Goal: Task Accomplishment & Management: Manage account settings

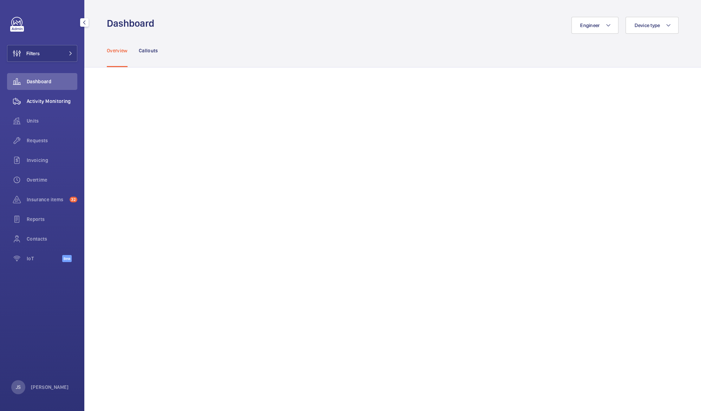
click at [27, 99] on span "Activity Monitoring" at bounding box center [52, 101] width 51 height 7
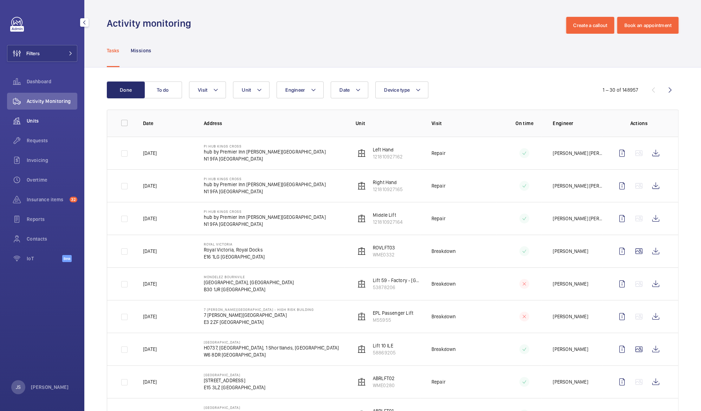
click at [33, 118] on span "Units" at bounding box center [52, 120] width 51 height 7
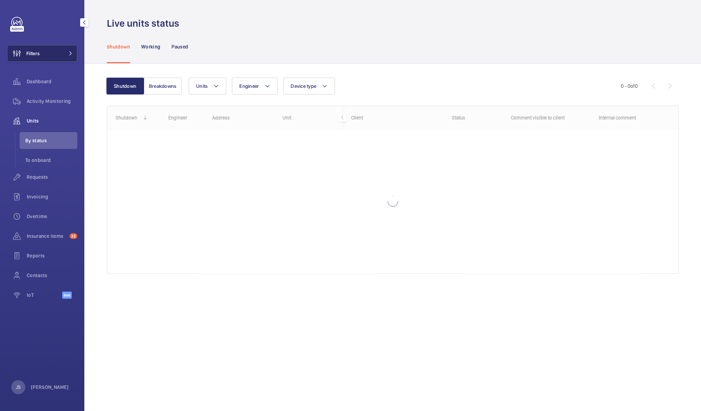
click at [47, 52] on button "Filters" at bounding box center [42, 53] width 70 height 17
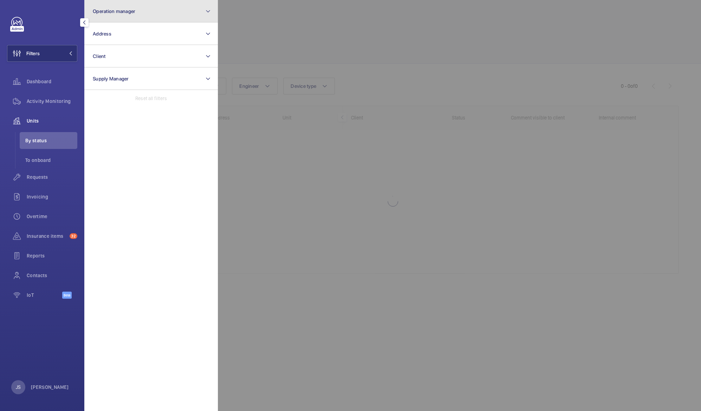
click at [108, 13] on span "Operation manager" at bounding box center [114, 11] width 43 height 6
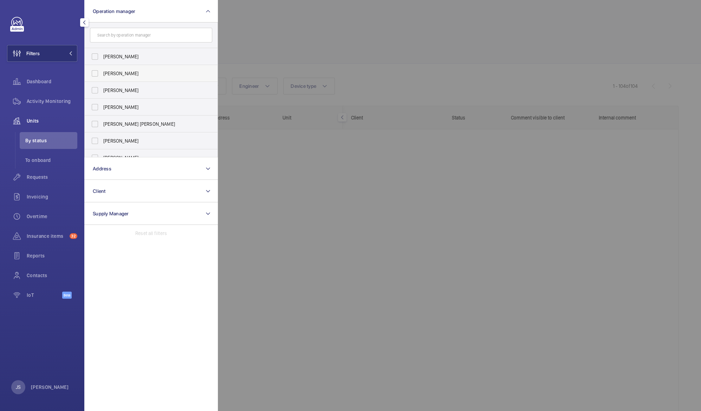
click at [114, 71] on span "John Smith" at bounding box center [151, 73] width 97 height 7
click at [102, 71] on input "John Smith" at bounding box center [95, 73] width 14 height 14
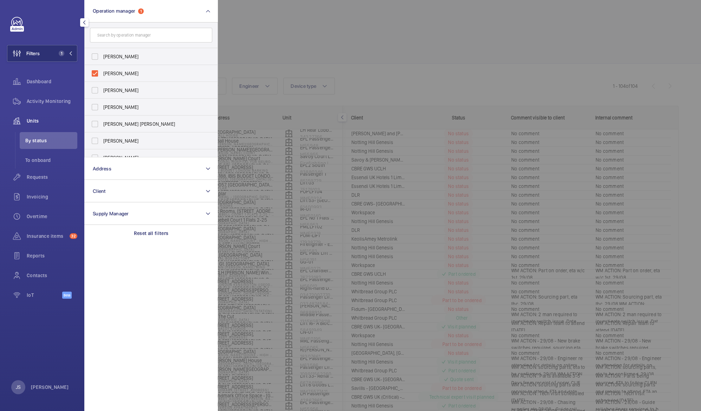
click at [267, 43] on div at bounding box center [568, 205] width 701 height 411
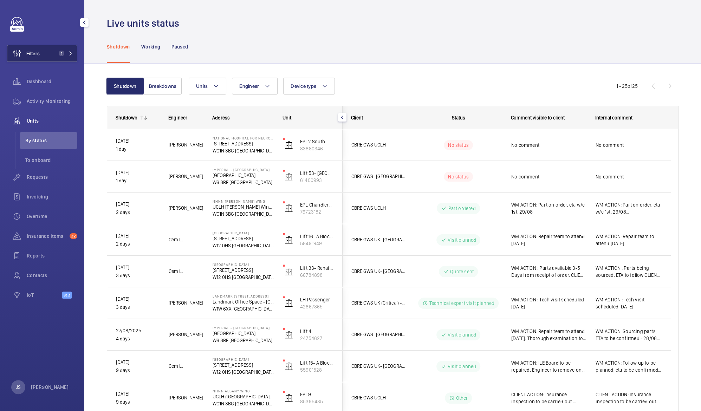
click at [70, 52] on mat-icon at bounding box center [71, 53] width 4 height 4
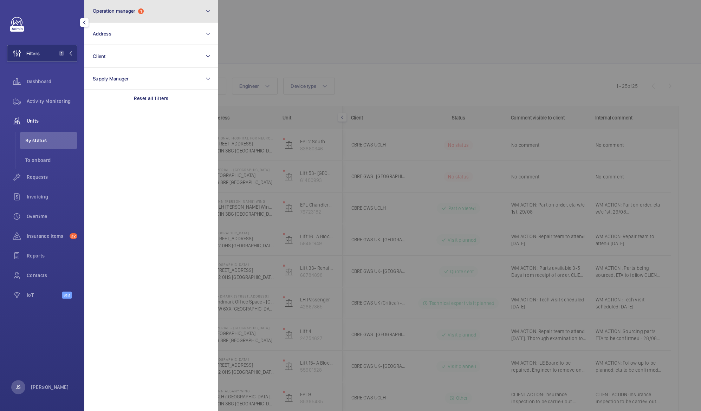
click at [113, 12] on span "Operation manager" at bounding box center [114, 11] width 43 height 6
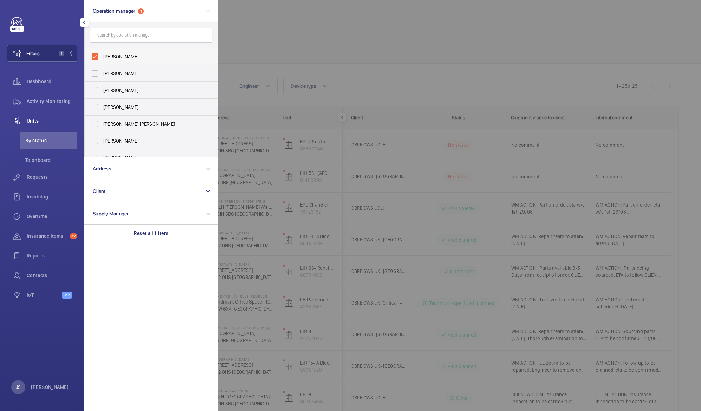
click at [110, 55] on span "John Smith" at bounding box center [151, 56] width 97 height 7
click at [102, 55] on input "John Smith" at bounding box center [95, 57] width 14 height 14
checkbox input "false"
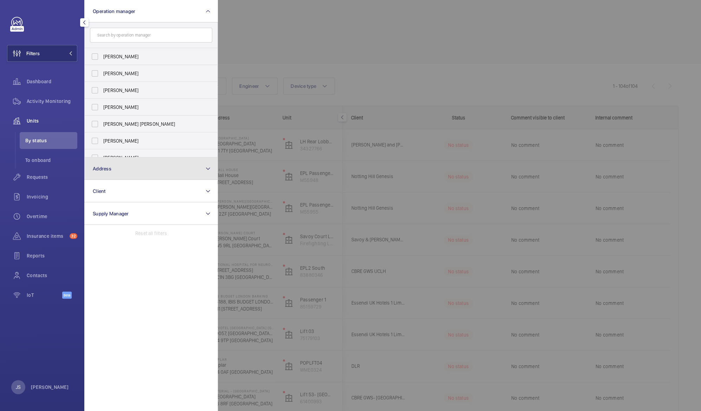
click at [116, 172] on button "Address" at bounding box center [151, 169] width 134 height 23
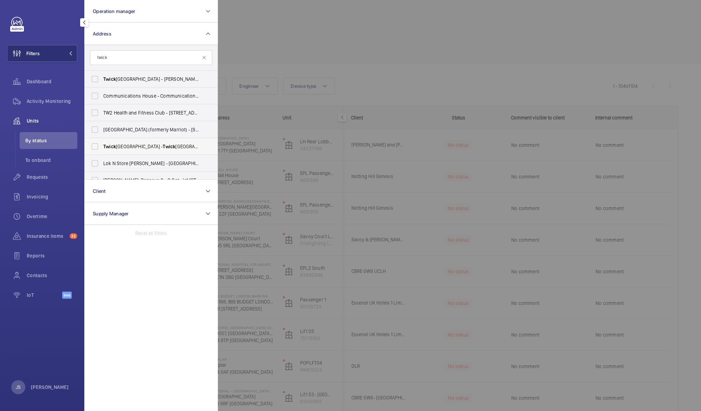
type input "twick"
click at [129, 148] on span "Twick enham Stadium - Twick enham Stadium, TWICK ENHAM TW2 7BA" at bounding box center [151, 146] width 97 height 7
click at [102, 148] on input "Twick enham Stadium - Twick enham Stadium, TWICK ENHAM TW2 7BA" at bounding box center [95, 147] width 14 height 14
checkbox input "true"
click at [267, 28] on div at bounding box center [568, 205] width 701 height 411
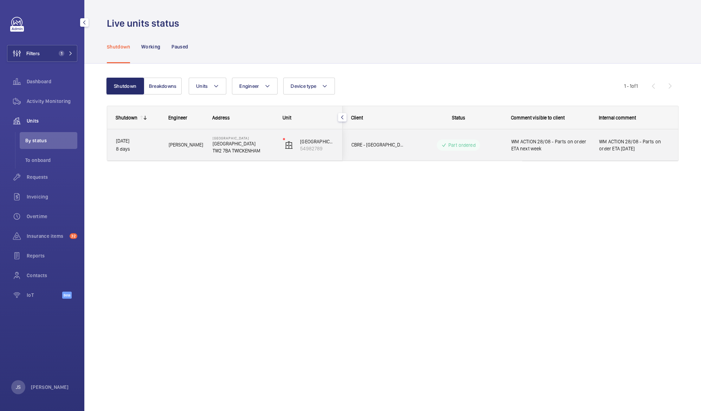
click at [612, 146] on span "WM ACTION 28/08 - Parts on order ETA Tuesday" at bounding box center [634, 145] width 70 height 14
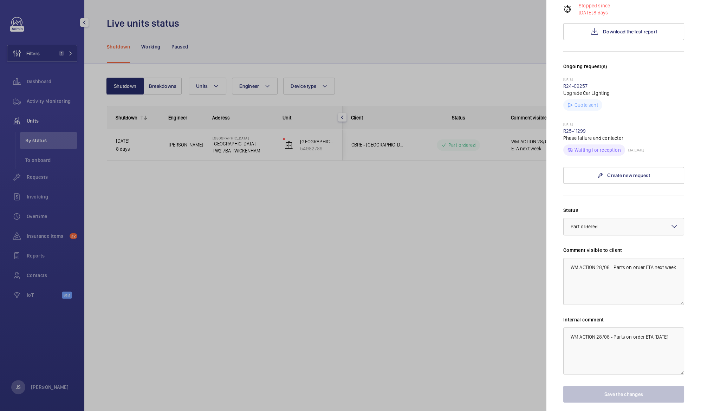
scroll to position [141, 0]
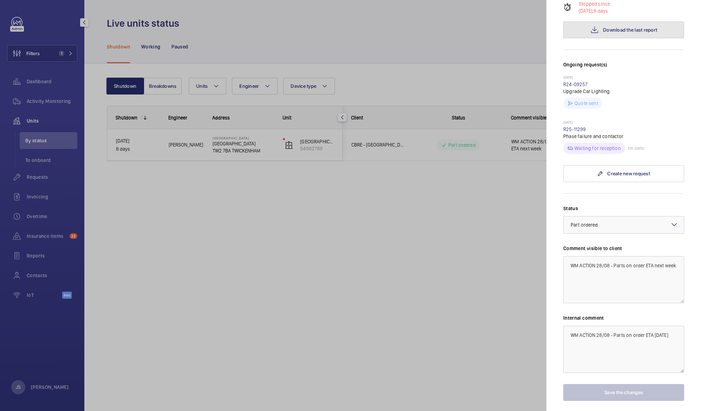
click at [611, 27] on span "Download the last report" at bounding box center [630, 30] width 54 height 6
click at [219, 272] on div at bounding box center [350, 205] width 701 height 411
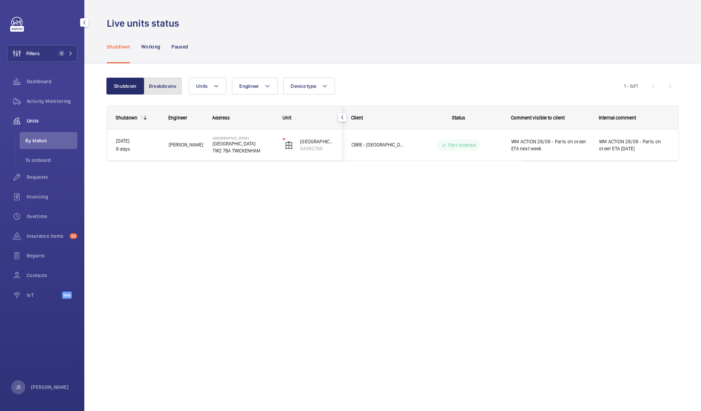
click at [160, 83] on button "Breakdowns" at bounding box center [163, 86] width 38 height 17
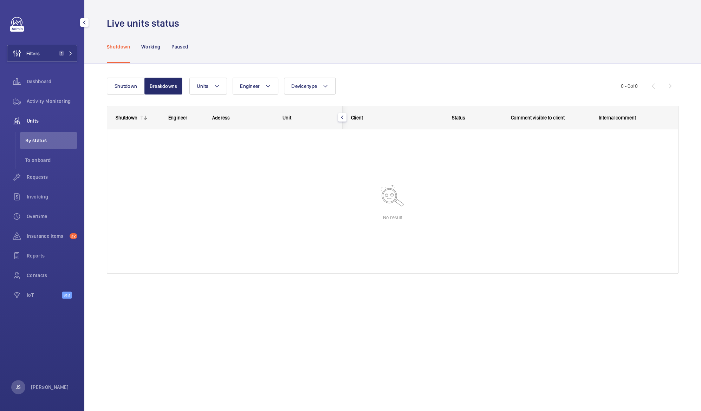
click at [33, 121] on span "Units" at bounding box center [52, 120] width 51 height 7
click at [37, 83] on span "Dashboard" at bounding box center [52, 81] width 51 height 7
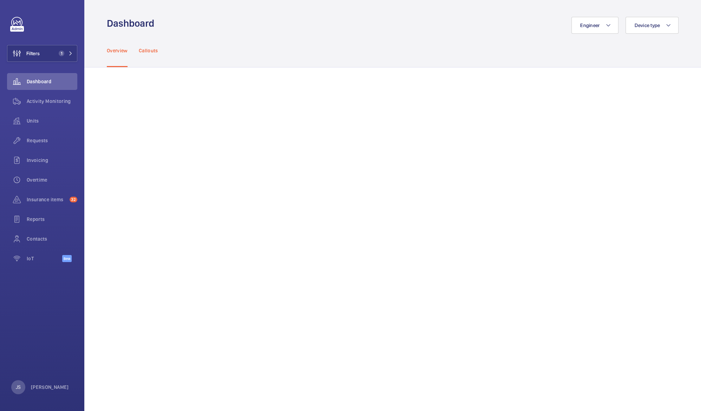
click at [146, 51] on p "Callouts" at bounding box center [148, 50] width 19 height 7
click at [39, 51] on span "Filters" at bounding box center [32, 53] width 13 height 7
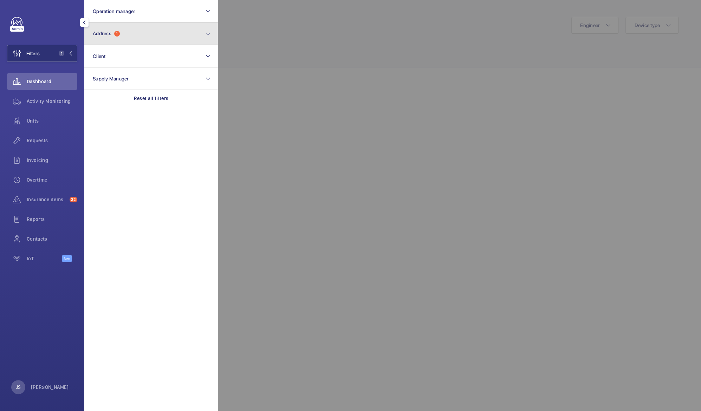
click at [117, 35] on span "1" at bounding box center [117, 34] width 6 height 6
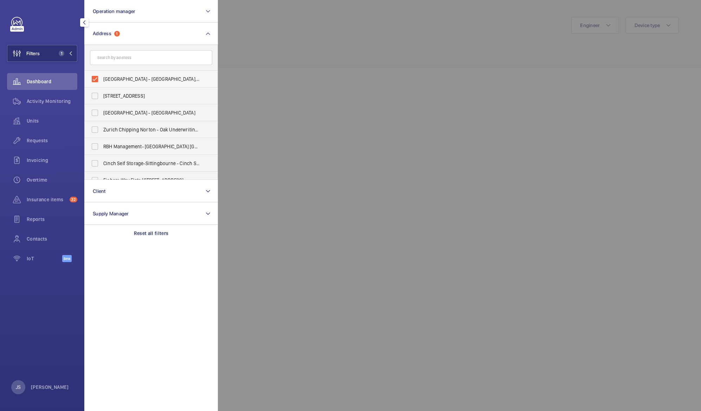
click at [112, 78] on span "Twickenham Stadium - Twickenham Stadium, TWICKENHAM TW2 7BA" at bounding box center [151, 79] width 97 height 7
click at [102, 78] on input "Twickenham Stadium - Twickenham Stadium, TWICKENHAM TW2 7BA" at bounding box center [95, 79] width 14 height 14
checkbox input "false"
click at [65, 32] on div "Filters Operation manager Address Twickenham Stadium - Twickenham Stadium, TWIC…" at bounding box center [42, 143] width 70 height 253
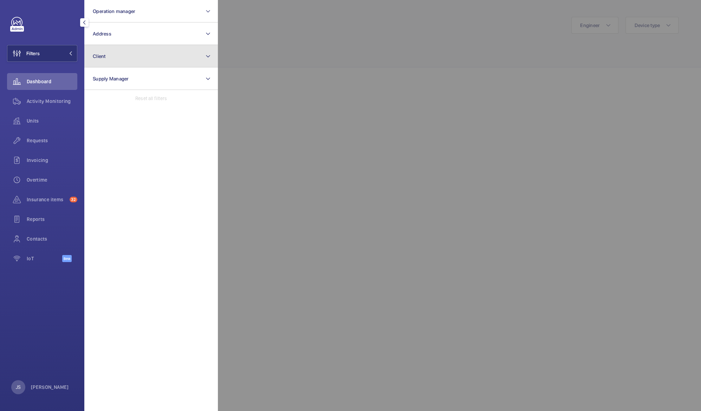
click at [98, 61] on button "Client" at bounding box center [151, 56] width 134 height 23
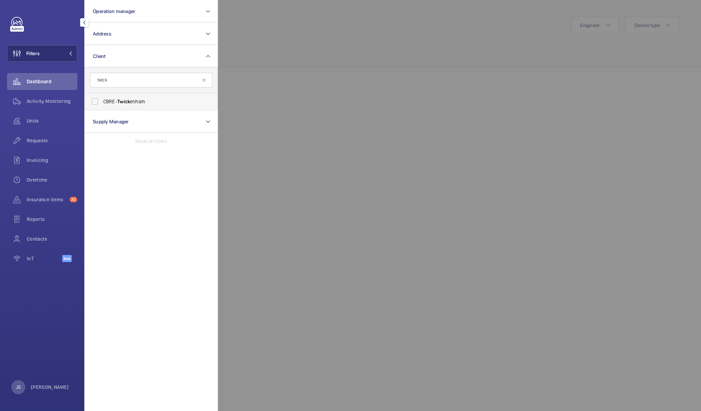
type input "twick"
click at [106, 104] on span "CBRE - Twick enham" at bounding box center [151, 101] width 97 height 7
click at [102, 104] on input "CBRE - Twick enham" at bounding box center [95, 102] width 14 height 14
checkbox input "true"
click at [262, 53] on div at bounding box center [568, 205] width 701 height 411
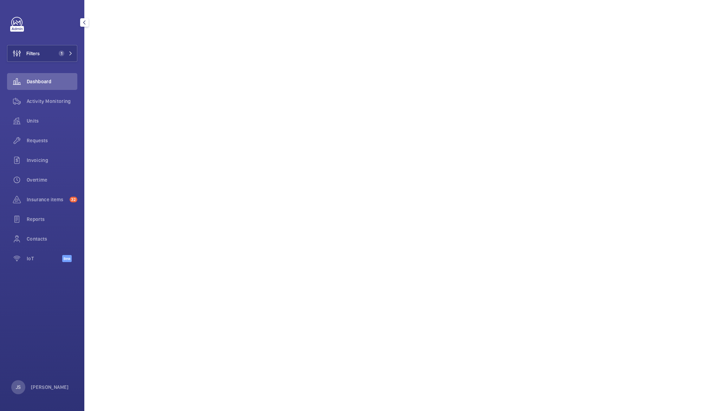
scroll to position [205, 0]
click at [70, 52] on mat-icon at bounding box center [71, 53] width 4 height 4
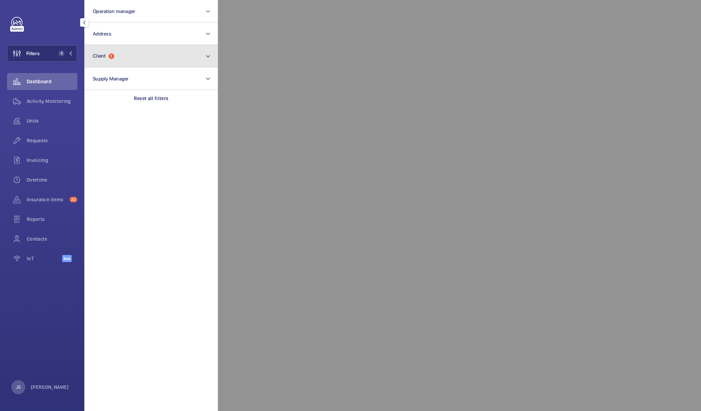
click at [112, 55] on span "1" at bounding box center [112, 56] width 6 height 6
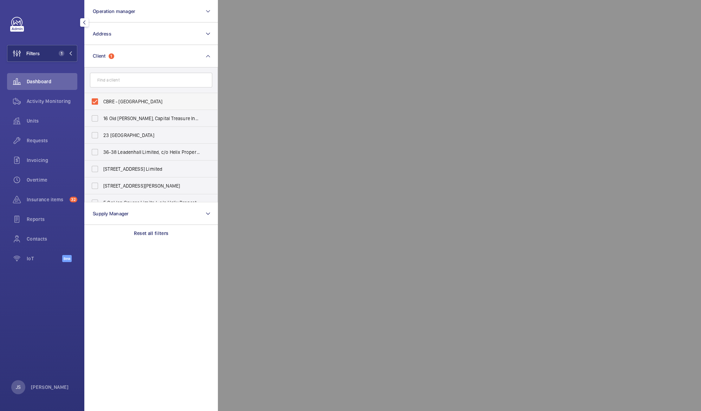
click at [125, 106] on label "CBRE - Twickenham" at bounding box center [146, 101] width 122 height 17
click at [102, 106] on input "CBRE - Twickenham" at bounding box center [95, 102] width 14 height 14
checkbox input "false"
click at [109, 13] on span "Operation manager" at bounding box center [114, 11] width 43 height 6
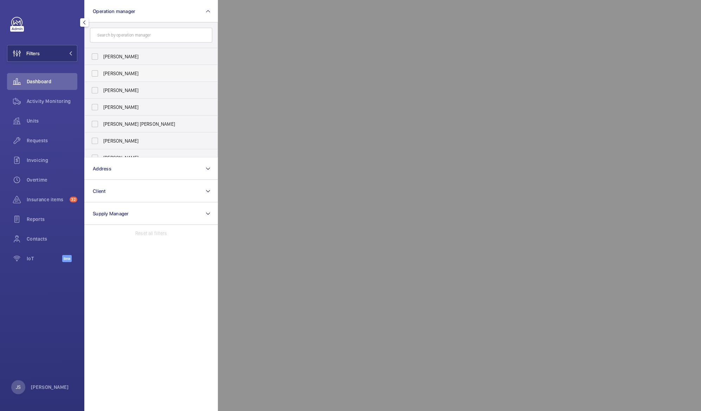
click at [121, 70] on span "John Smith" at bounding box center [151, 73] width 97 height 7
click at [102, 70] on input "John Smith" at bounding box center [95, 73] width 14 height 14
checkbox input "true"
click at [62, 22] on div at bounding box center [44, 22] width 66 height 11
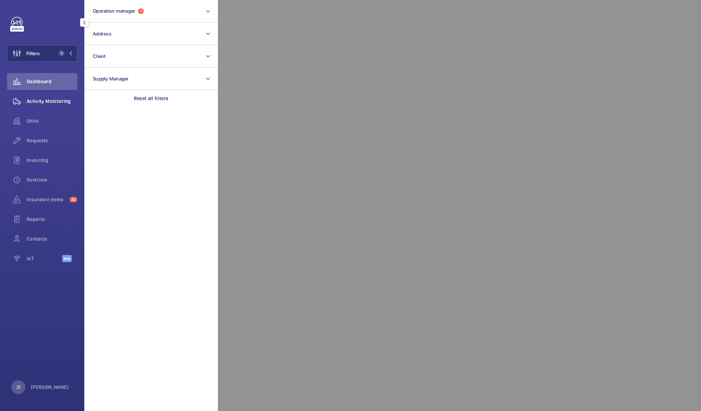
click at [52, 101] on span "Activity Monitoring" at bounding box center [52, 101] width 51 height 7
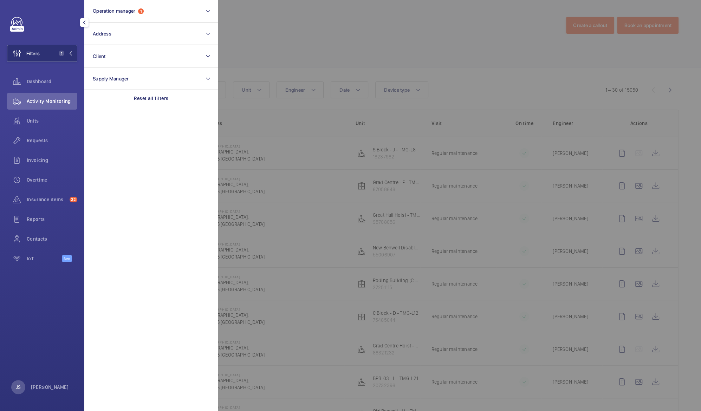
click at [276, 26] on div at bounding box center [568, 205] width 701 height 411
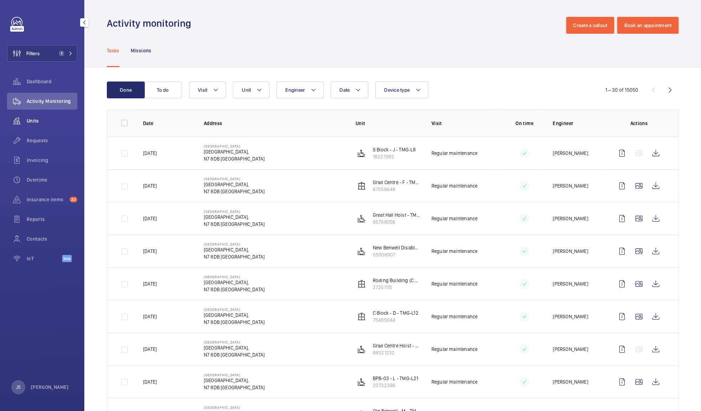
click at [32, 121] on span "Units" at bounding box center [52, 120] width 51 height 7
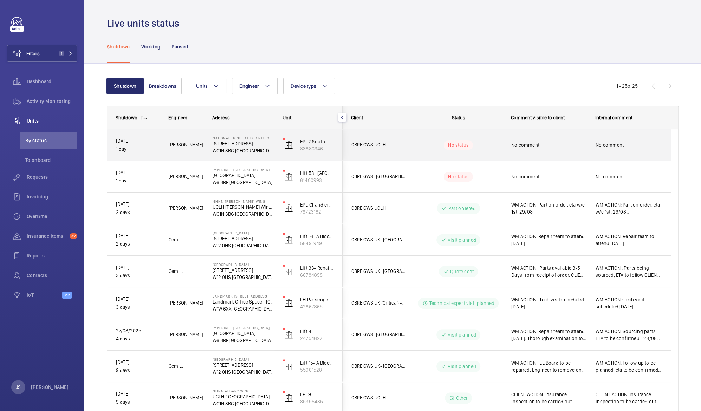
click at [233, 149] on p "WC1N 3BG LONDON" at bounding box center [243, 150] width 61 height 7
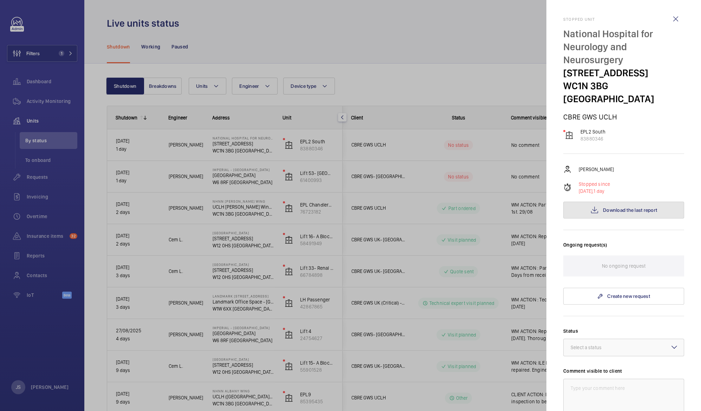
click at [616, 207] on span "Download the last report" at bounding box center [630, 210] width 54 height 6
click at [210, 15] on div at bounding box center [350, 205] width 701 height 411
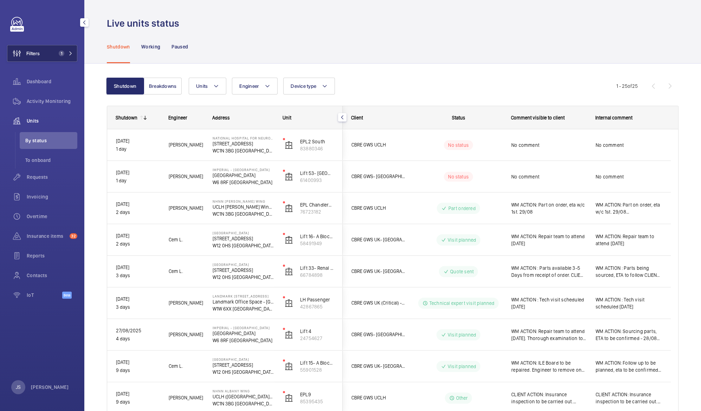
click at [34, 50] on span "Filters" at bounding box center [32, 53] width 13 height 7
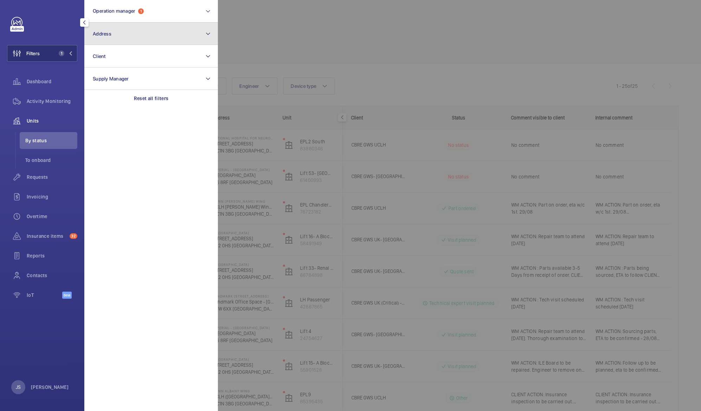
click at [145, 35] on button "Address" at bounding box center [151, 34] width 134 height 23
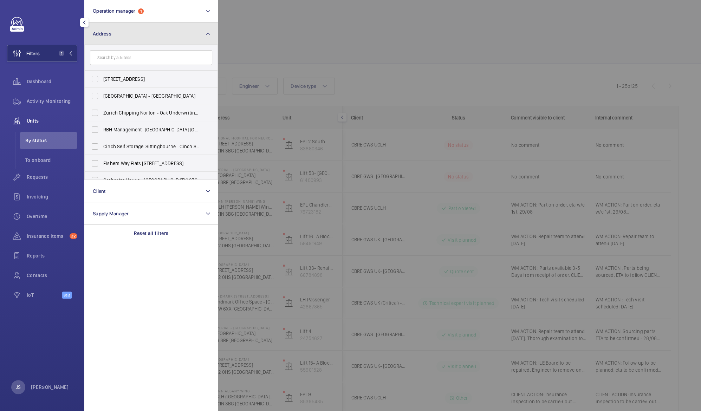
click at [141, 34] on button "Address" at bounding box center [151, 34] width 134 height 23
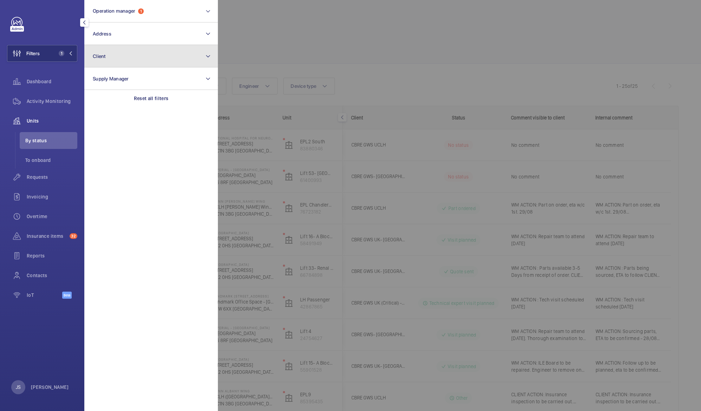
click at [132, 59] on button "Client" at bounding box center [151, 56] width 134 height 23
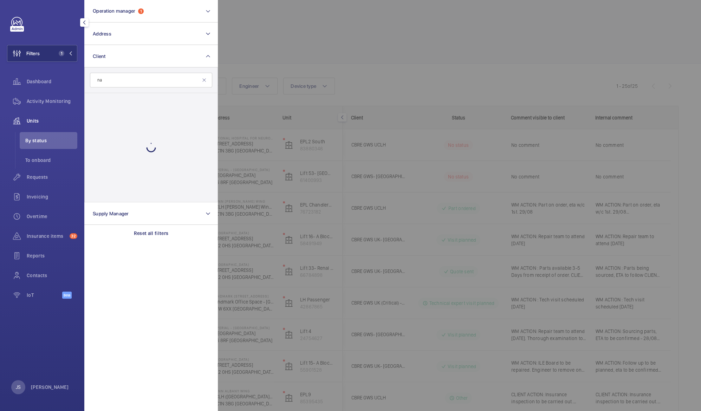
type input "n"
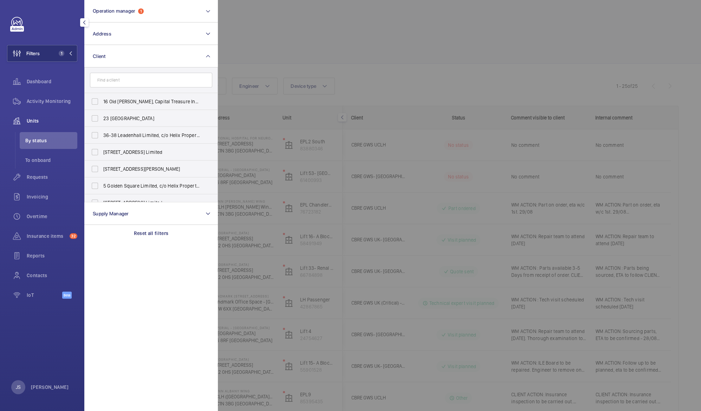
click at [39, 34] on div "Filters 1 Operation manager 1 Address Client 16 Old Bailey, Capital Treasure In…" at bounding box center [42, 162] width 70 height 290
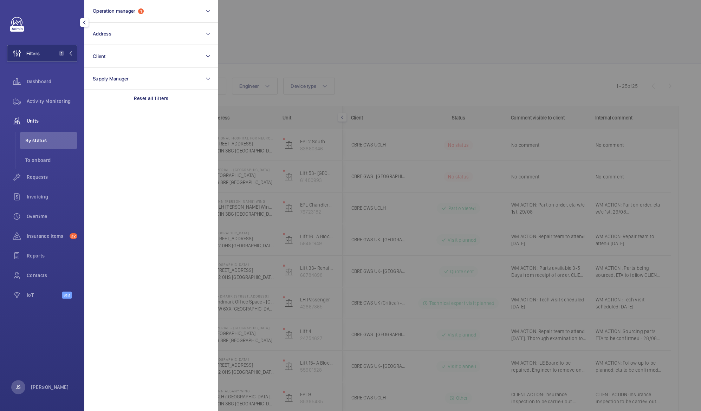
click at [335, 49] on div at bounding box center [568, 205] width 701 height 411
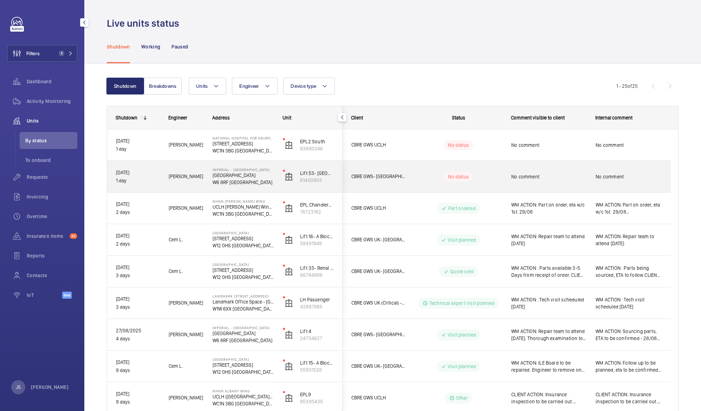
click at [217, 175] on p "Charing Cross Hospital" at bounding box center [243, 175] width 61 height 7
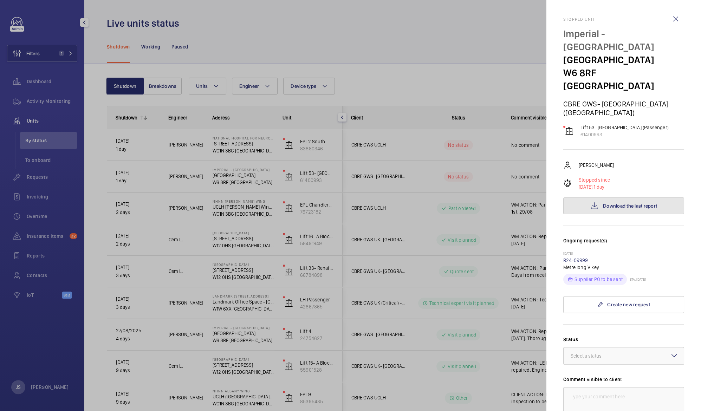
click at [612, 203] on span "Download the last report" at bounding box center [630, 206] width 54 height 6
click at [291, 32] on div at bounding box center [350, 205] width 701 height 411
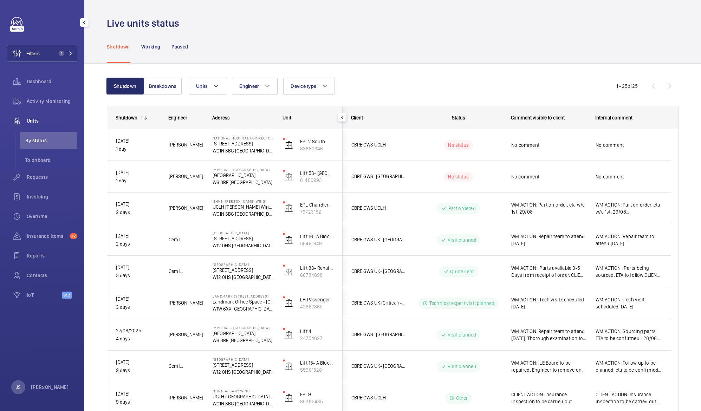
click at [30, 117] on span "Units" at bounding box center [52, 120] width 51 height 7
click at [33, 120] on span "Units" at bounding box center [52, 120] width 51 height 7
click at [35, 142] on span "By status" at bounding box center [51, 140] width 52 height 7
click at [37, 162] on span "To onboard" at bounding box center [51, 160] width 52 height 7
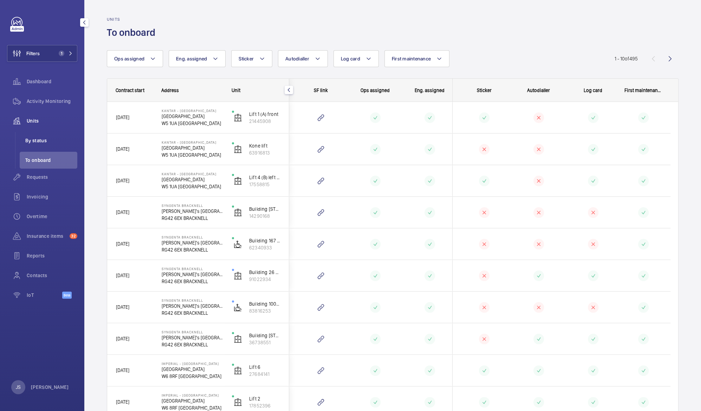
click at [37, 141] on span "By status" at bounding box center [51, 140] width 52 height 7
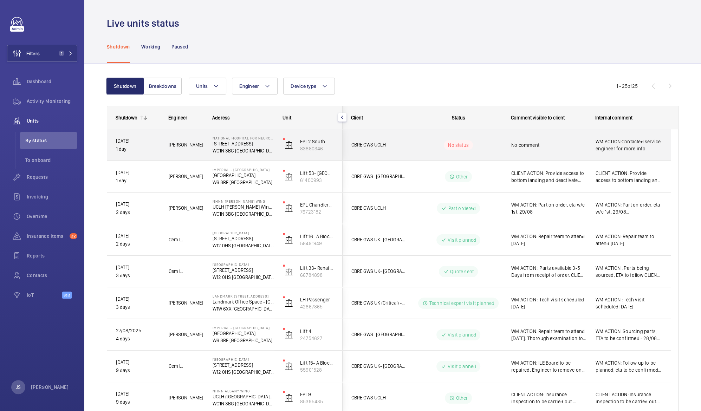
click at [238, 146] on p "8-11 Queen Square" at bounding box center [243, 143] width 61 height 7
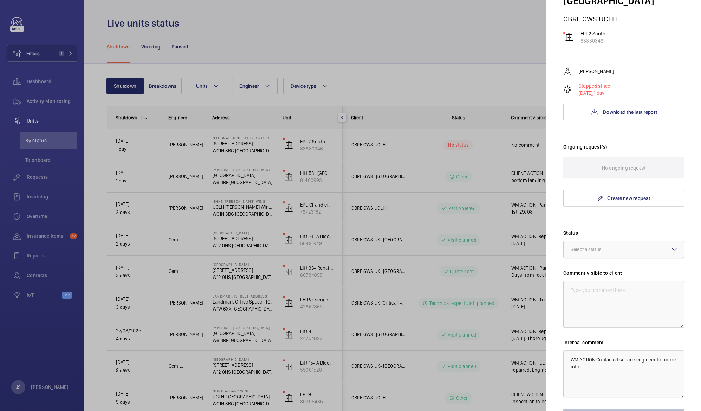
scroll to position [105, 0]
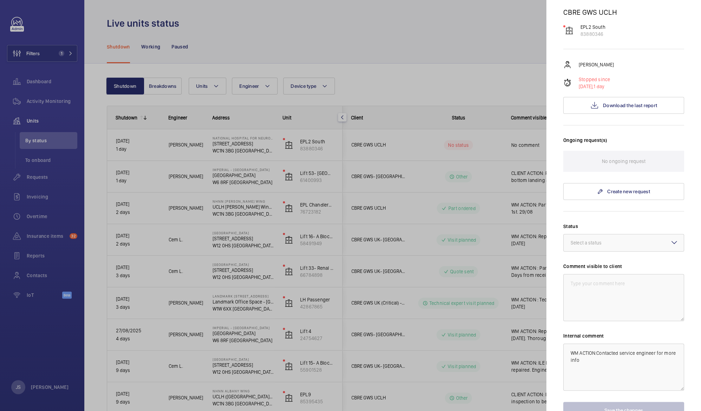
click at [670, 238] on mat-icon at bounding box center [674, 242] width 8 height 8
click at [635, 305] on span "Visit planned" at bounding box center [624, 308] width 106 height 7
click at [607, 274] on textarea at bounding box center [624, 297] width 121 height 47
type textarea "WM ACTION: Engineer visit 1st Sept"
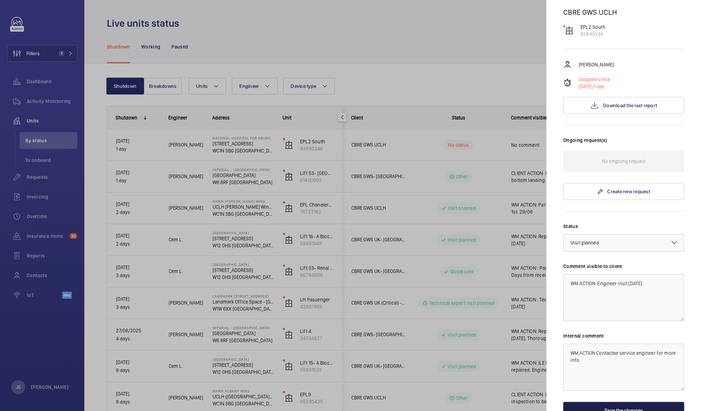
click at [611, 402] on button "Save the changes" at bounding box center [624, 410] width 121 height 17
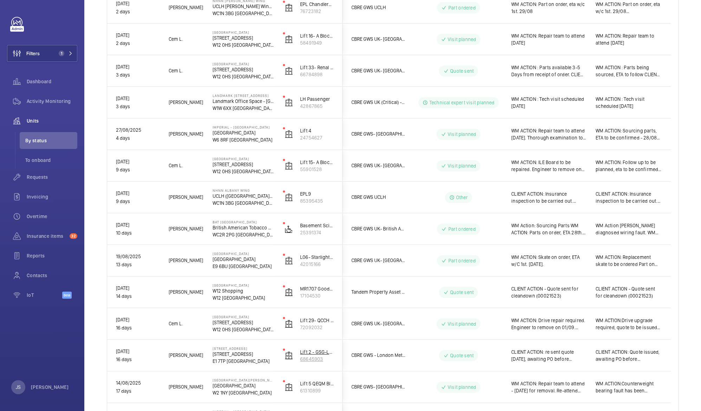
scroll to position [200, 0]
click at [26, 54] on wm-front-icon-button at bounding box center [16, 53] width 19 height 17
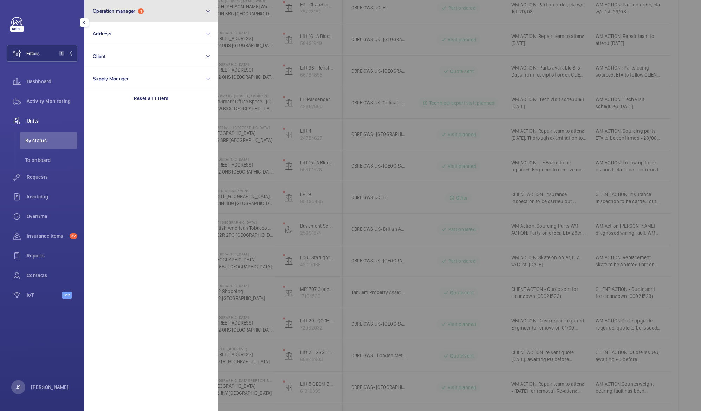
click at [116, 9] on span "Operation manager" at bounding box center [114, 11] width 43 height 6
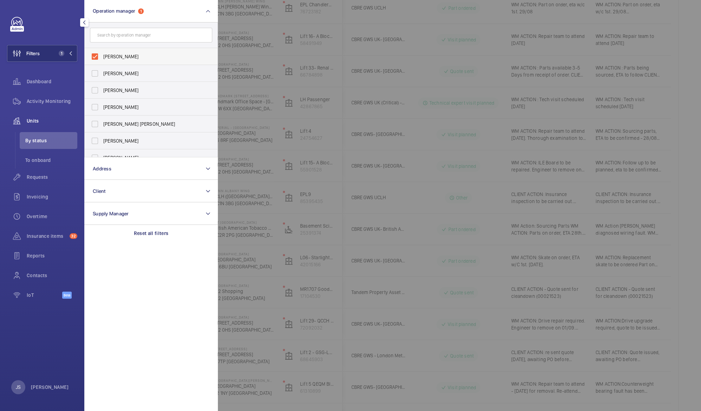
click at [109, 59] on span "John Smith" at bounding box center [151, 56] width 97 height 7
click at [102, 59] on input "John Smith" at bounding box center [95, 57] width 14 height 14
checkbox input "false"
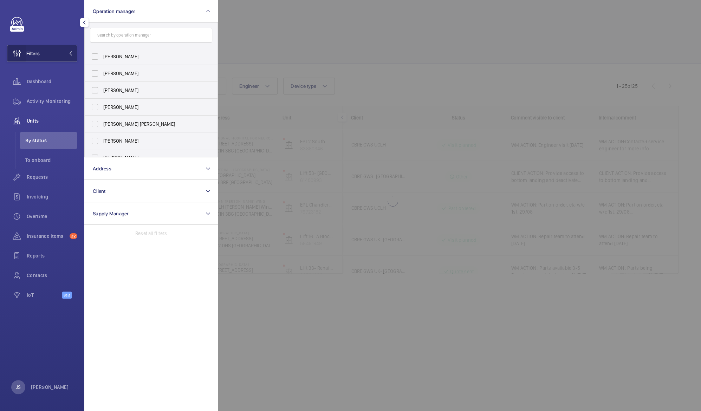
click at [25, 54] on wm-front-icon-button at bounding box center [16, 53] width 19 height 17
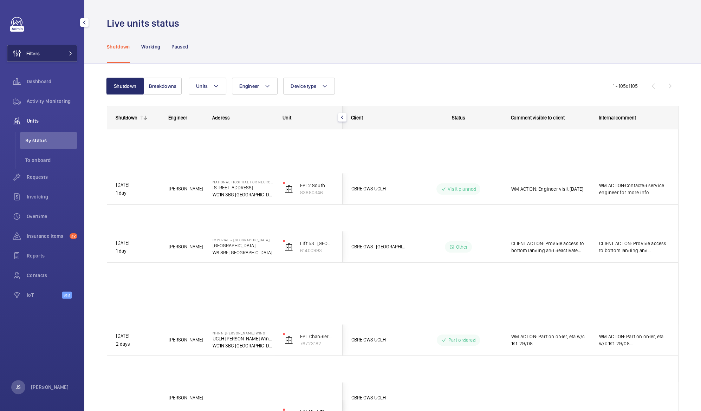
click at [31, 55] on span "Filters" at bounding box center [32, 53] width 13 height 7
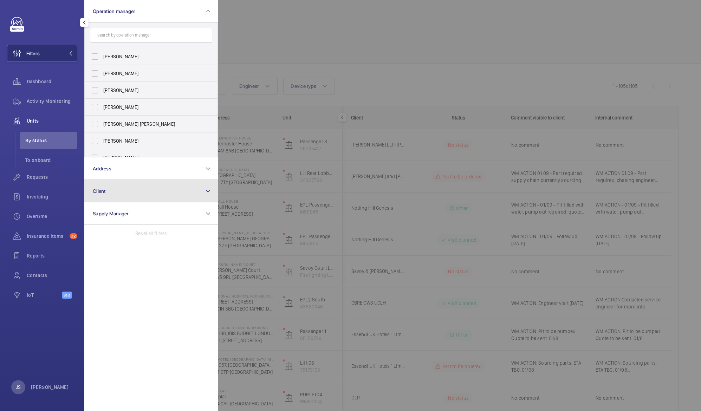
click at [114, 191] on button "Client" at bounding box center [151, 191] width 134 height 23
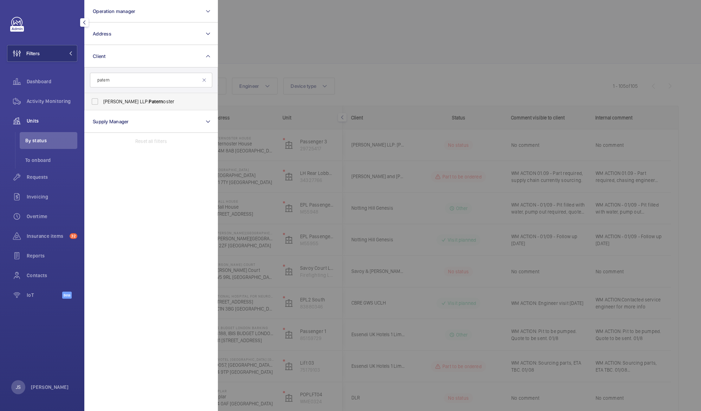
type input "patern"
click at [106, 102] on span "Knight Frank LLP: Patern oster" at bounding box center [151, 101] width 97 height 7
click at [102, 102] on input "Knight Frank LLP: Patern oster" at bounding box center [95, 102] width 14 height 14
checkbox input "true"
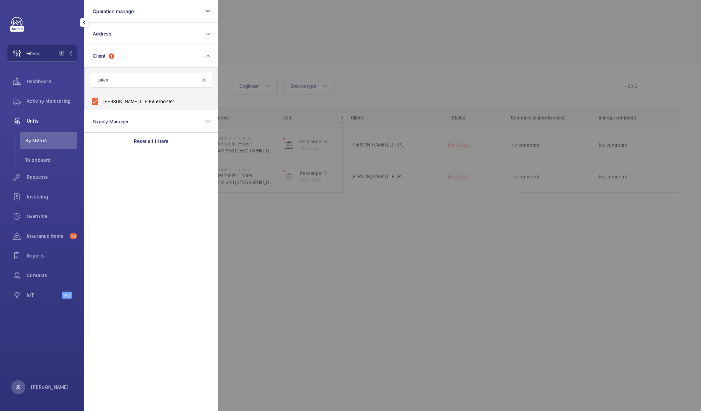
click at [301, 35] on div at bounding box center [568, 205] width 701 height 411
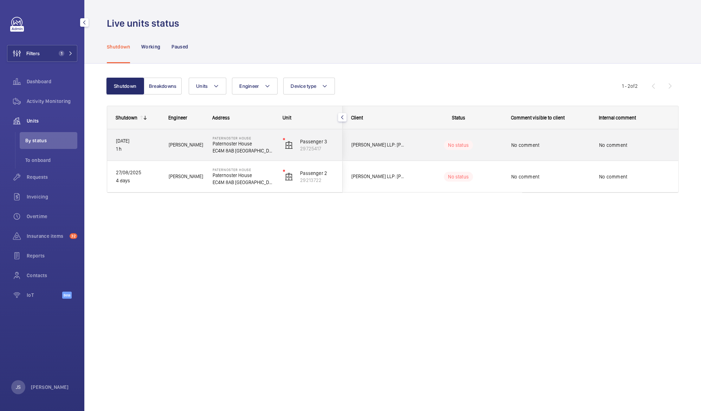
click at [218, 145] on p "Paternoster House" at bounding box center [243, 143] width 61 height 7
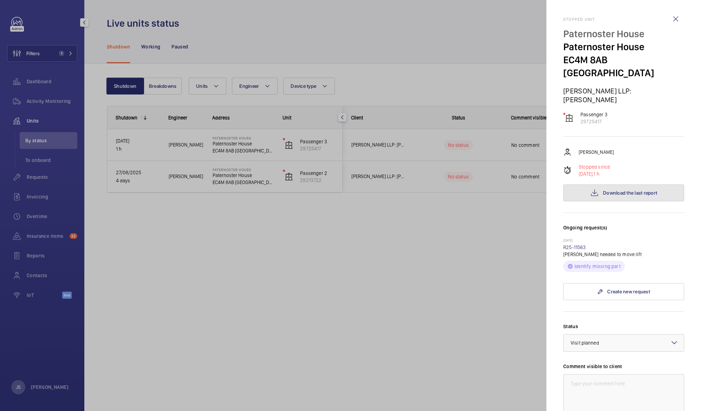
click at [625, 190] on span "Download the last report" at bounding box center [630, 193] width 54 height 6
click at [208, 294] on div at bounding box center [350, 205] width 701 height 411
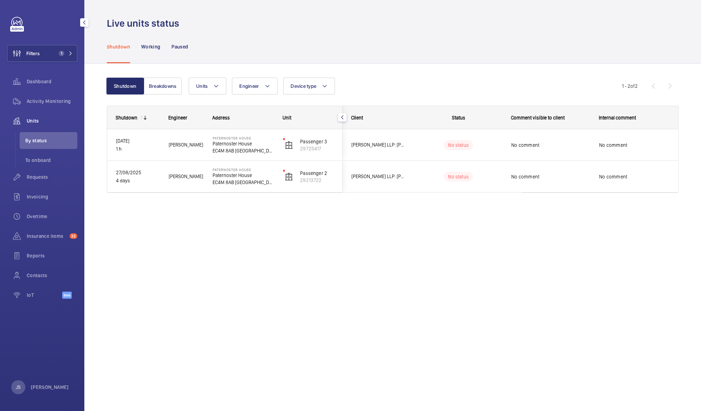
click at [224, 149] on p "EC4M 8AB LONDON" at bounding box center [243, 150] width 61 height 7
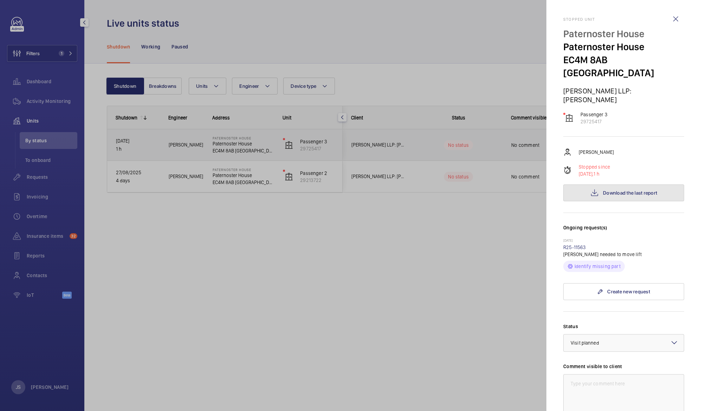
click at [608, 190] on span "Download the last report" at bounding box center [630, 193] width 54 height 6
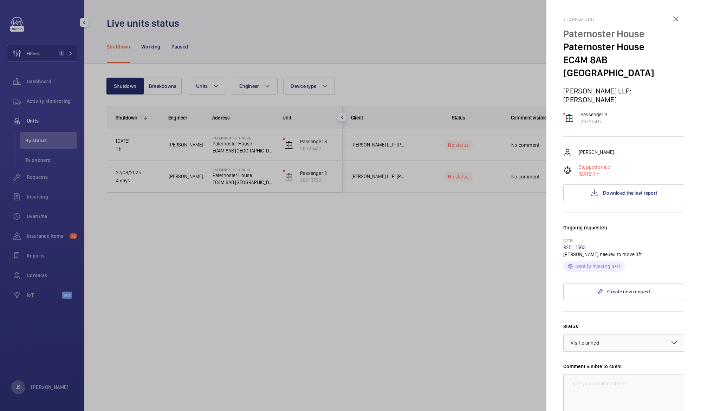
click at [34, 54] on div at bounding box center [350, 205] width 701 height 411
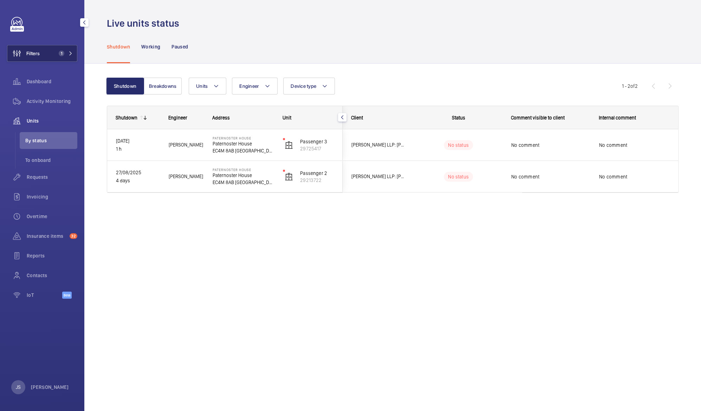
click at [53, 56] on button "Filters 1" at bounding box center [42, 53] width 70 height 17
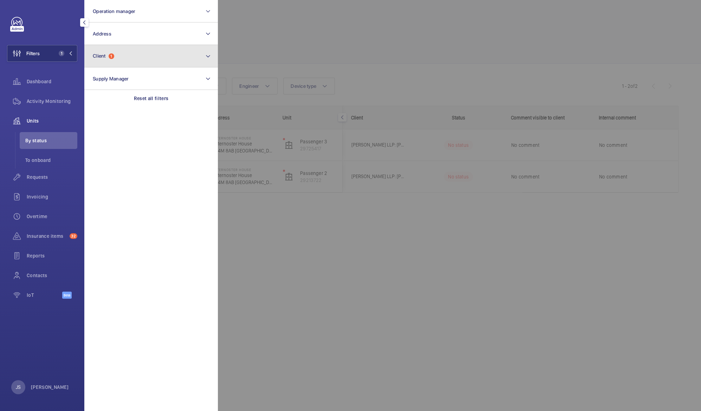
click at [116, 56] on button "Client 1" at bounding box center [151, 56] width 134 height 23
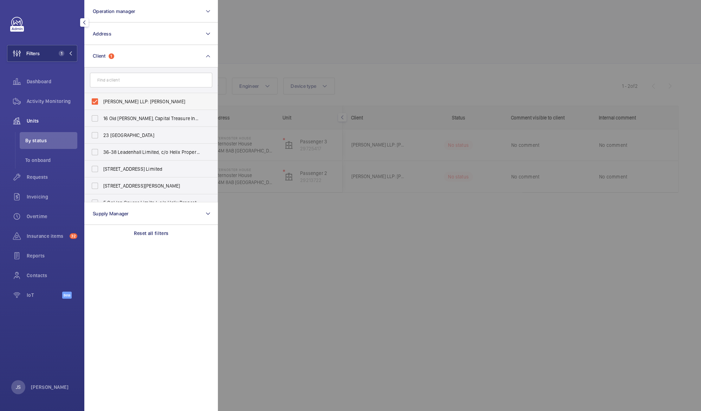
click at [112, 101] on span "Knight Frank LLP: Paternoster" at bounding box center [151, 101] width 97 height 7
click at [102, 101] on input "Knight Frank LLP: Paternoster" at bounding box center [95, 102] width 14 height 14
checkbox input "false"
click at [67, 51] on button "Filters" at bounding box center [42, 53] width 70 height 17
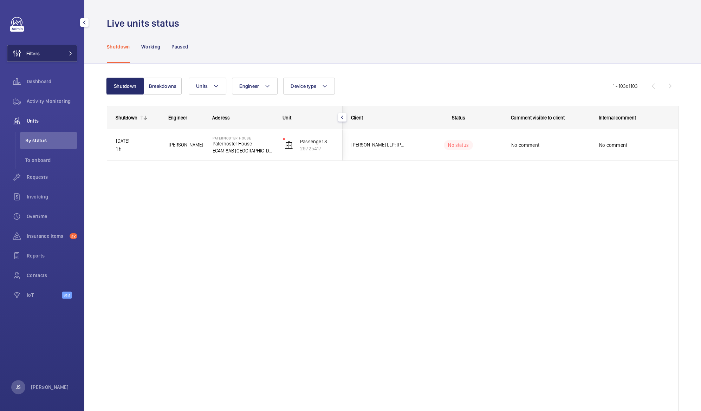
click at [55, 53] on button "Filters" at bounding box center [42, 53] width 70 height 17
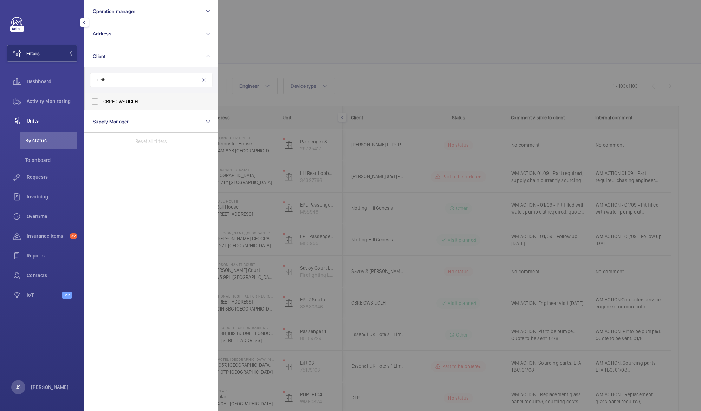
type input "uclh"
click at [121, 104] on span "CBRE GWS UCLH" at bounding box center [151, 101] width 97 height 7
click at [102, 104] on input "CBRE GWS UCLH" at bounding box center [95, 102] width 14 height 14
checkbox input "true"
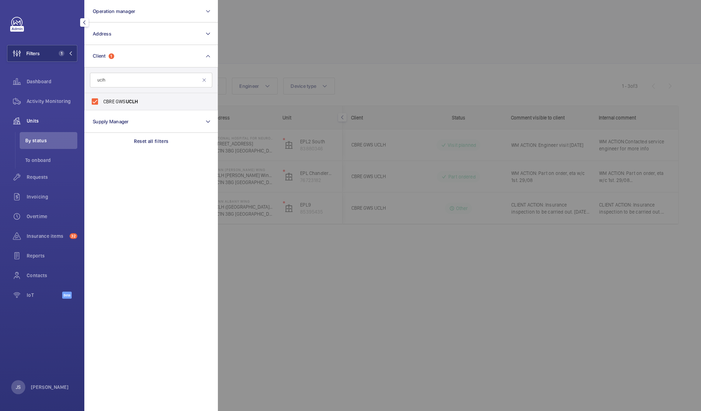
click at [243, 27] on div at bounding box center [568, 205] width 701 height 411
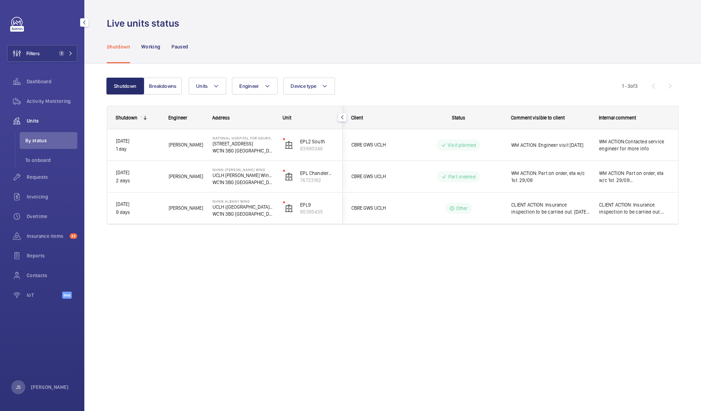
click at [29, 121] on span "Units" at bounding box center [52, 120] width 51 height 7
click at [203, 84] on span "Units" at bounding box center [202, 86] width 12 height 6
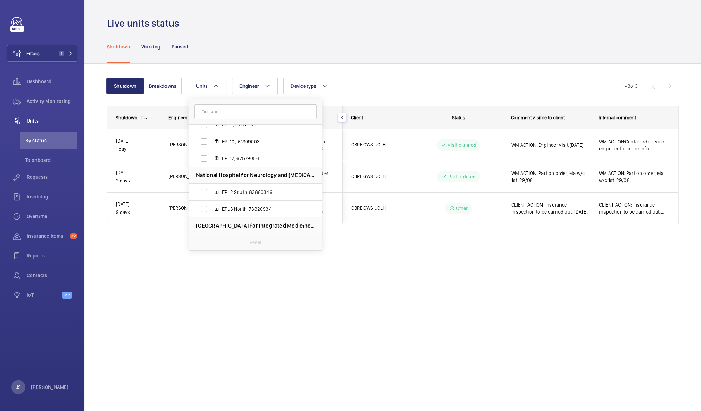
scroll to position [599, 0]
click at [28, 120] on span "Units" at bounding box center [52, 120] width 51 height 7
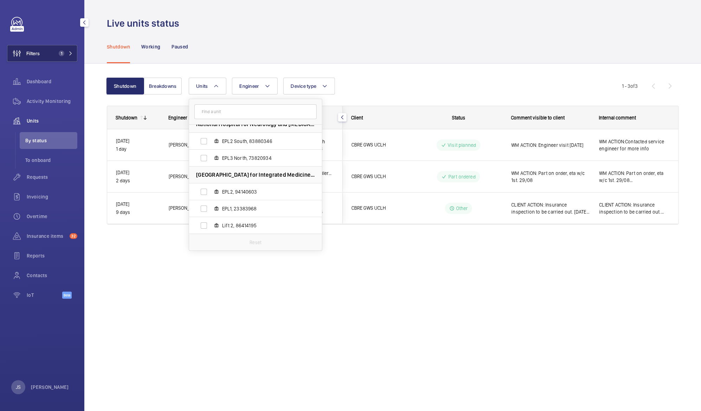
click at [56, 51] on span "1" at bounding box center [60, 54] width 8 height 6
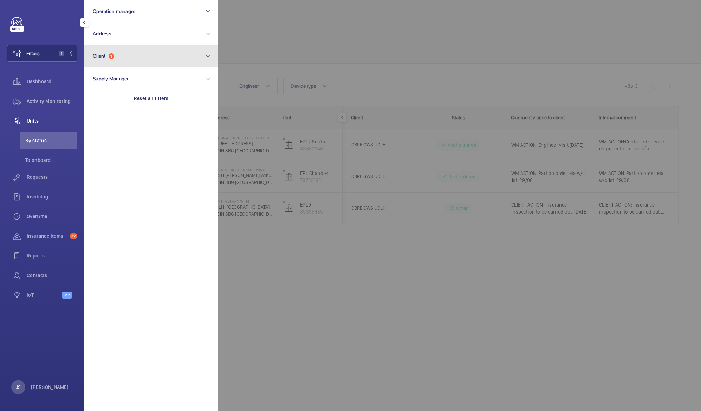
click at [97, 55] on span "Client" at bounding box center [99, 56] width 13 height 6
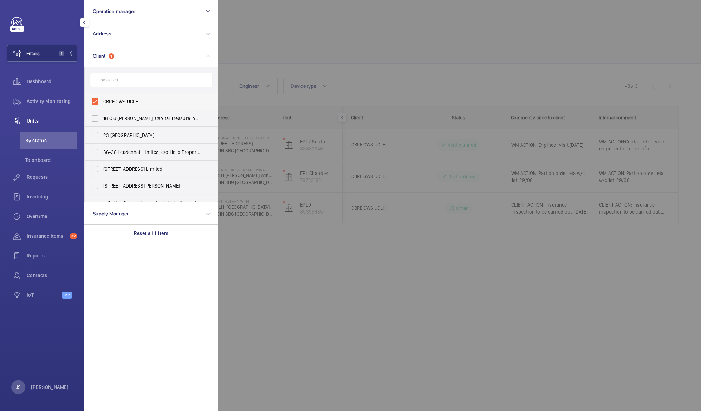
click at [117, 102] on span "CBRE GWS UCLH" at bounding box center [151, 101] width 97 height 7
click at [102, 102] on input "CBRE GWS UCLH" at bounding box center [95, 102] width 14 height 14
checkbox input "false"
click at [135, 296] on section "Operation manager Address Client CBRE GWS UCLH 16 Old Bailey, Capital Treasure …" at bounding box center [151, 205] width 134 height 411
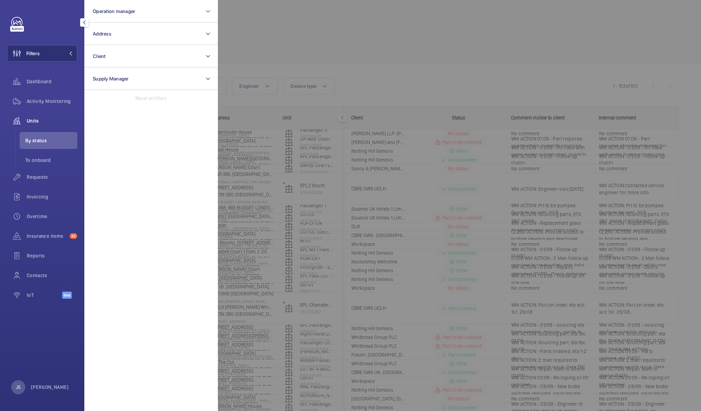
click at [39, 119] on span "Units" at bounding box center [52, 120] width 51 height 7
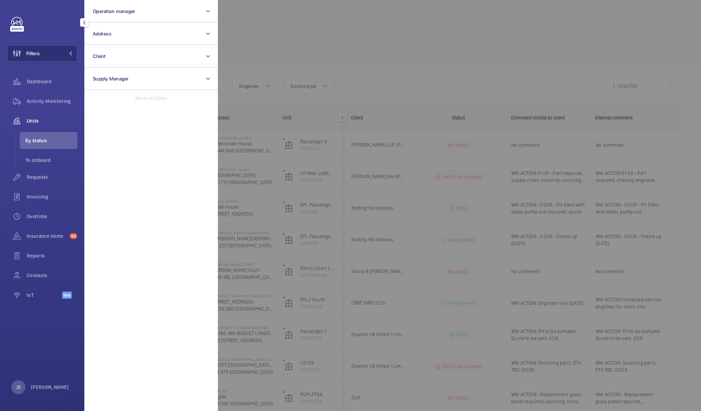
click at [268, 37] on div at bounding box center [568, 205] width 701 height 411
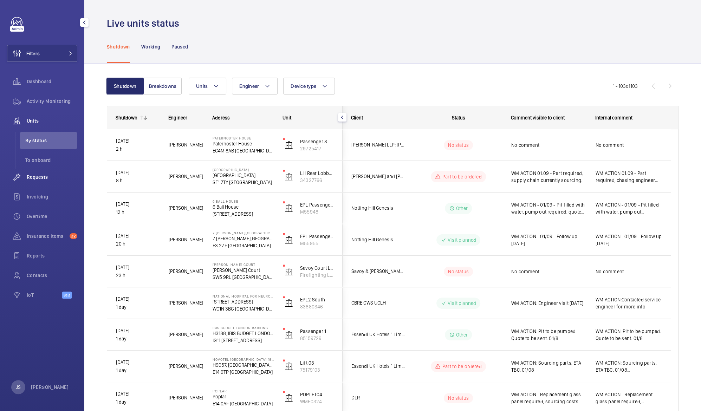
click at [37, 171] on div "Requests" at bounding box center [42, 177] width 70 height 17
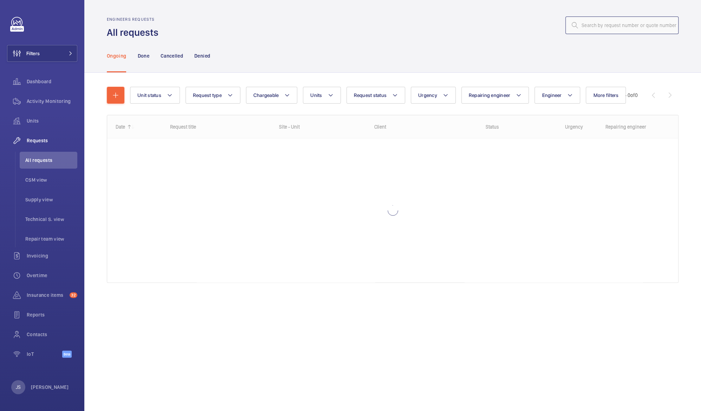
click at [585, 21] on input "text" at bounding box center [622, 26] width 113 height 18
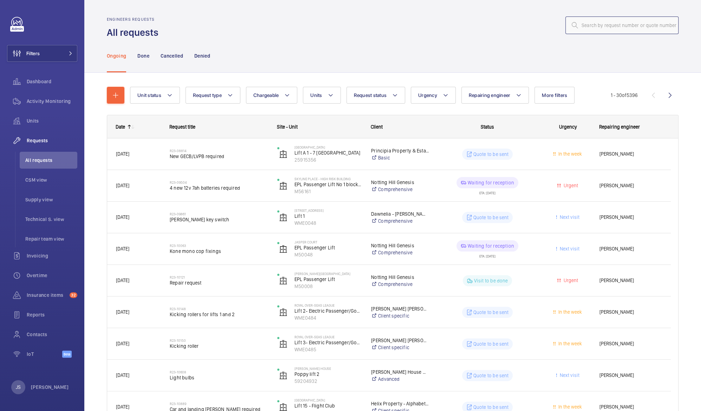
paste input "21652587"
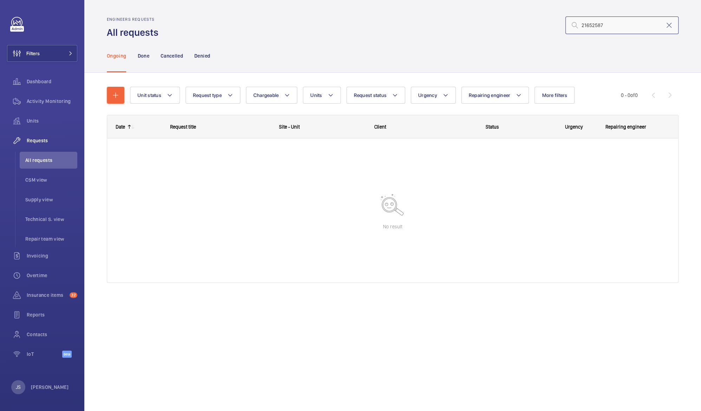
type input "21652587"
click at [329, 97] on mat-icon at bounding box center [331, 95] width 6 height 8
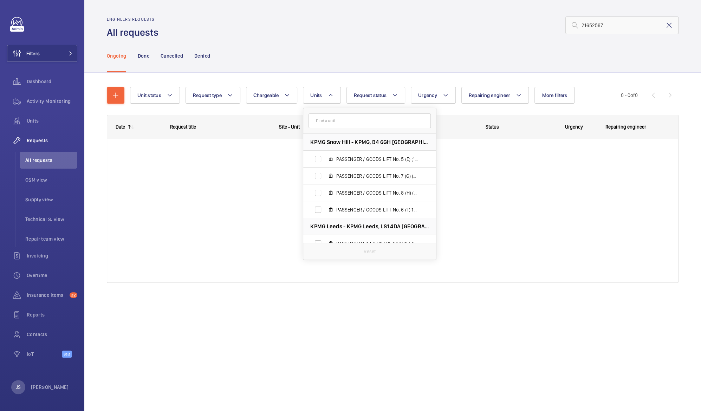
click at [668, 26] on mat-icon at bounding box center [669, 25] width 8 height 8
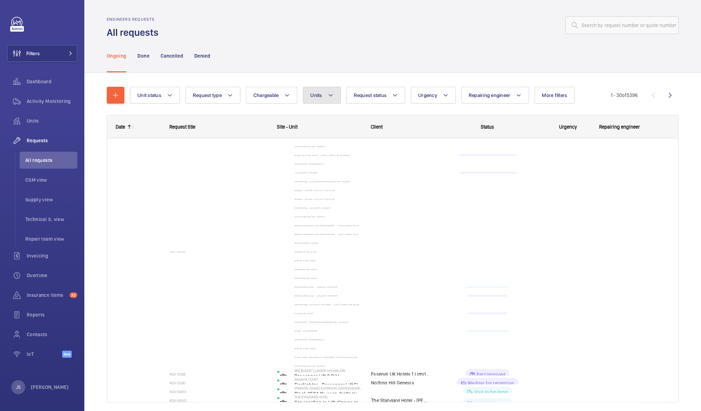
click at [332, 98] on mat-icon at bounding box center [331, 95] width 6 height 8
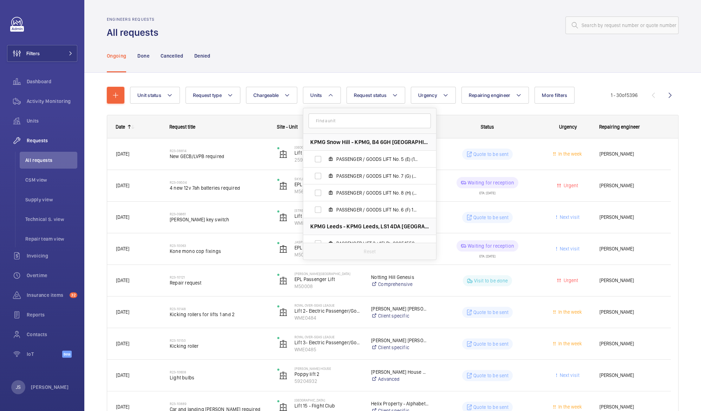
click at [334, 124] on input "text" at bounding box center [370, 121] width 122 height 15
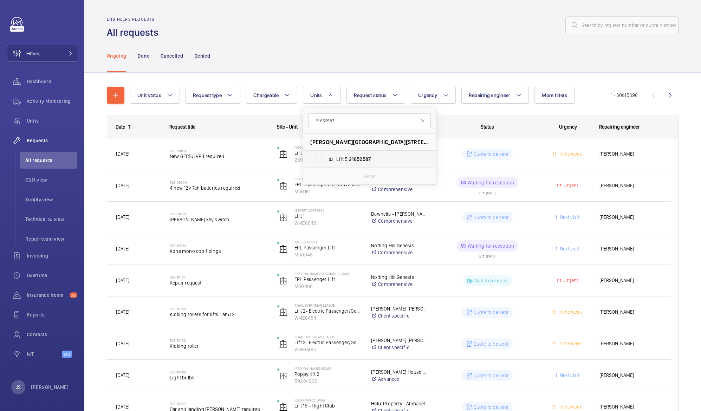
type input "21652587"
click at [317, 159] on label "Lift 5, 21652587" at bounding box center [364, 159] width 122 height 17
click at [317, 159] on input "Lift 5, 21652587" at bounding box center [318, 159] width 14 height 14
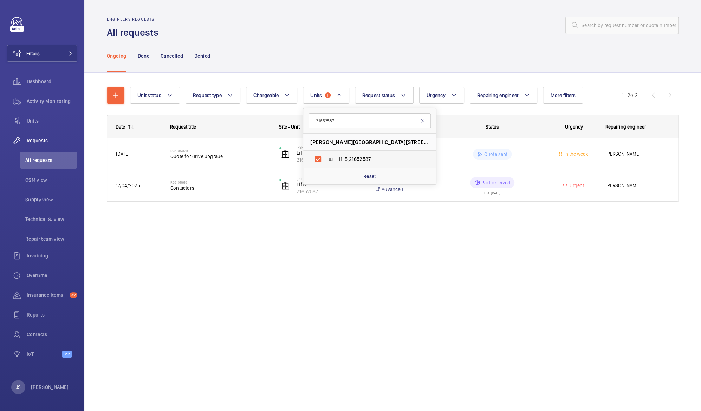
click at [342, 158] on span "Lift 5, 21652587" at bounding box center [377, 159] width 82 height 7
click at [325, 158] on input "Lift 5, 21652587" at bounding box center [318, 159] width 14 height 14
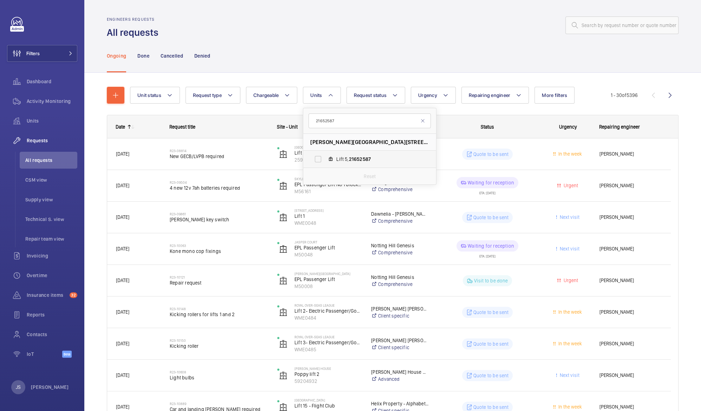
click at [351, 160] on span "21652587" at bounding box center [360, 159] width 22 height 6
click at [325, 160] on input "Lift 5, 21652587" at bounding box center [318, 159] width 14 height 14
checkbox input "true"
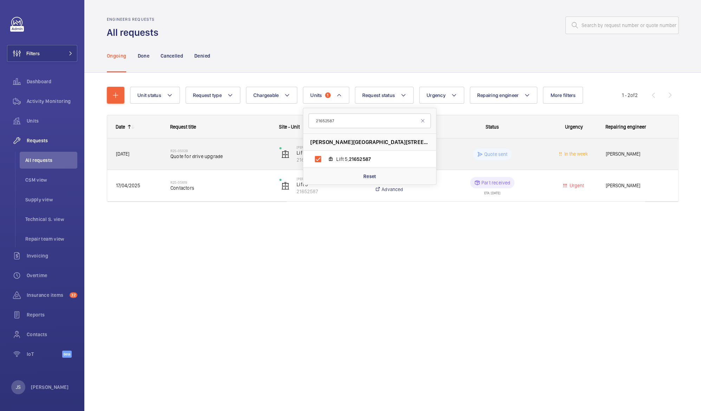
click at [199, 160] on div "R25-05029 Quote for drive upgrade" at bounding box center [221, 154] width 100 height 20
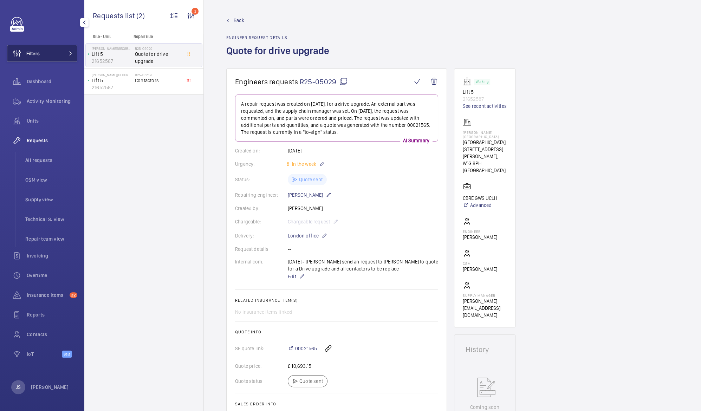
click at [37, 57] on span "Filters" at bounding box center [23, 53] width 32 height 17
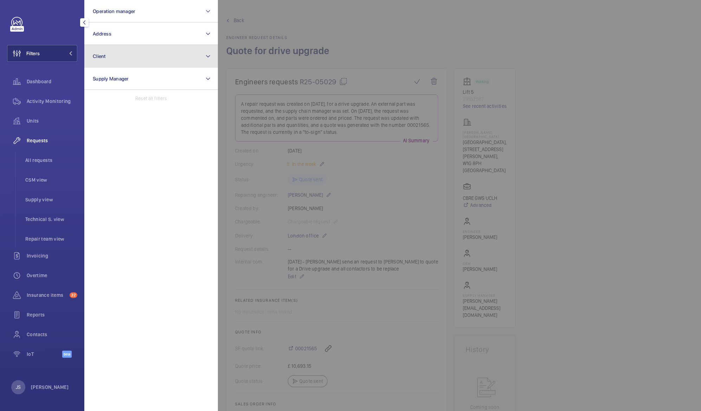
click at [151, 62] on button "Client" at bounding box center [151, 56] width 134 height 23
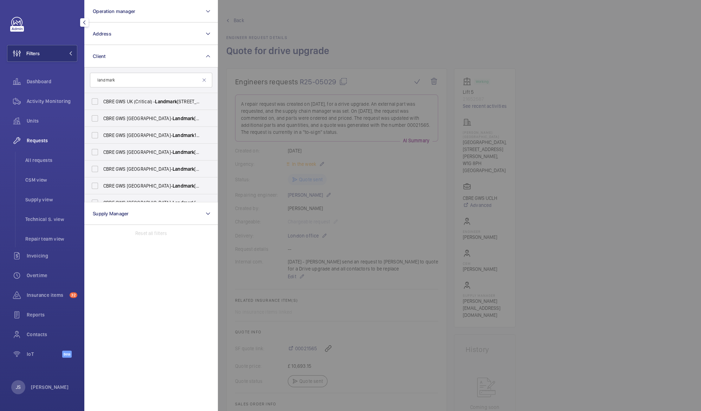
drag, startPoint x: 217, startPoint y: 101, endPoint x: 218, endPoint y: 172, distance: 71.0
type input "landmark"
drag, startPoint x: 218, startPoint y: 160, endPoint x: 218, endPoint y: 172, distance: 11.6
click at [218, 172] on div at bounding box center [568, 205] width 701 height 411
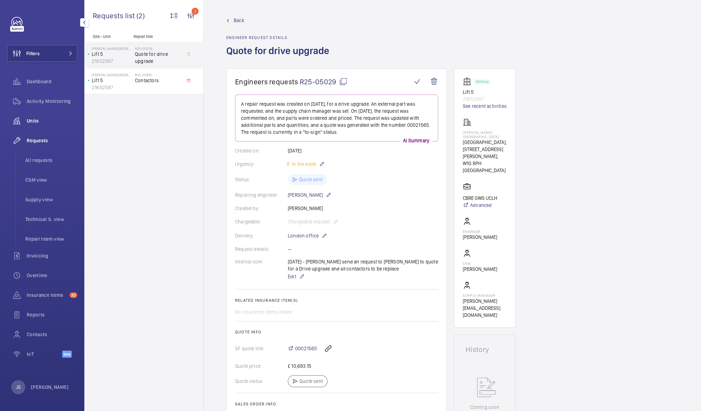
click at [31, 124] on span "Units" at bounding box center [52, 120] width 51 height 7
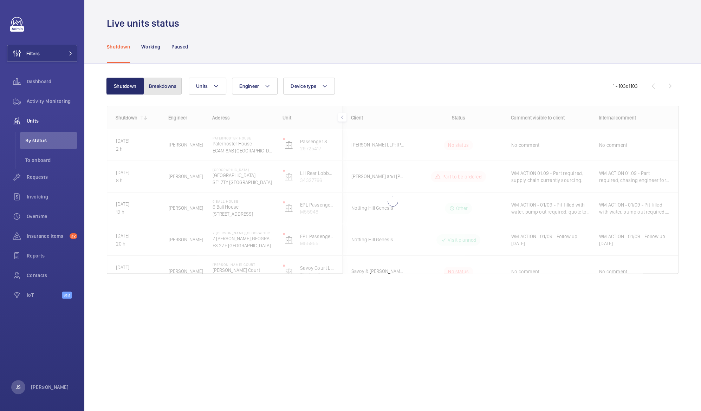
click at [163, 89] on button "Breakdowns" at bounding box center [163, 86] width 38 height 17
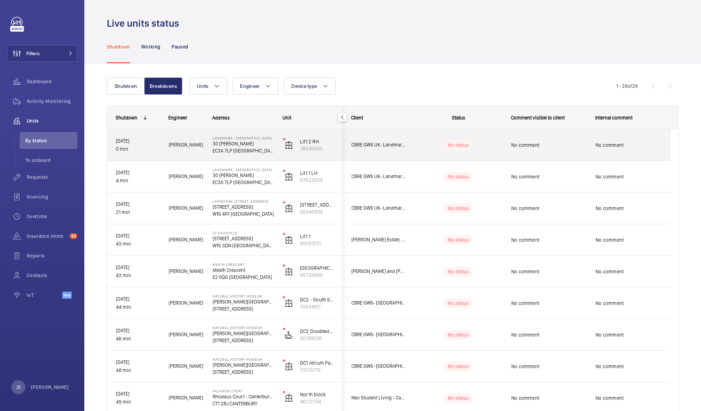
click at [220, 147] on p "EC3A 7LP LONDON" at bounding box center [243, 150] width 61 height 7
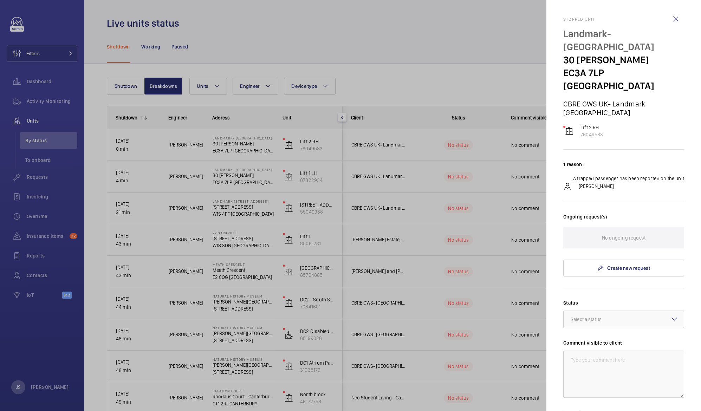
click at [428, 25] on div at bounding box center [350, 205] width 701 height 411
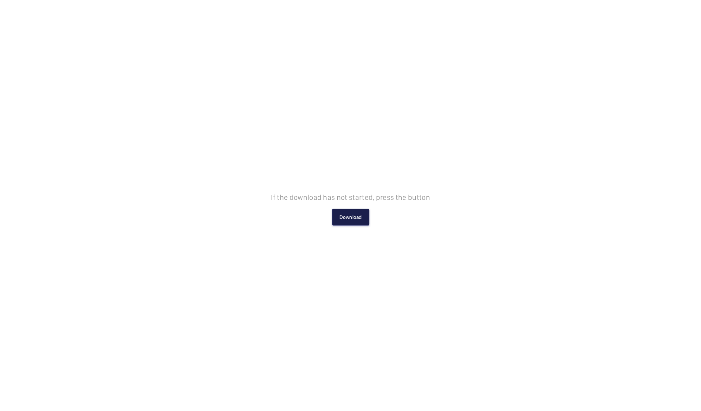
click at [352, 215] on button "Download" at bounding box center [350, 217] width 37 height 17
click at [353, 217] on button "Download" at bounding box center [350, 217] width 37 height 17
click at [343, 214] on button "Download" at bounding box center [350, 217] width 37 height 17
click at [351, 220] on button "Download" at bounding box center [350, 217] width 37 height 17
click at [351, 221] on button "Download" at bounding box center [350, 217] width 37 height 17
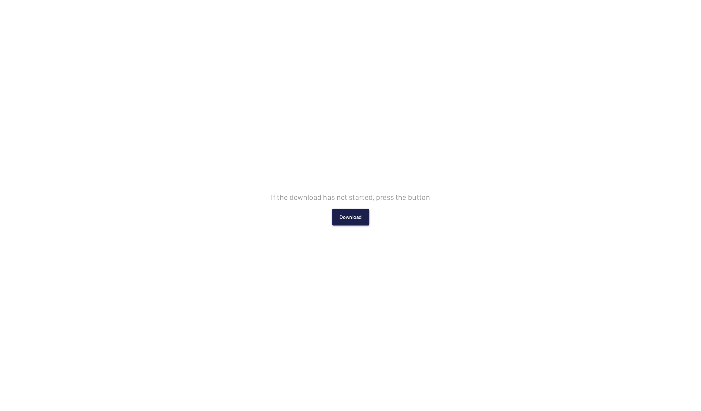
click at [356, 214] on button "Download" at bounding box center [350, 217] width 37 height 17
